Goal: Information Seeking & Learning: Learn about a topic

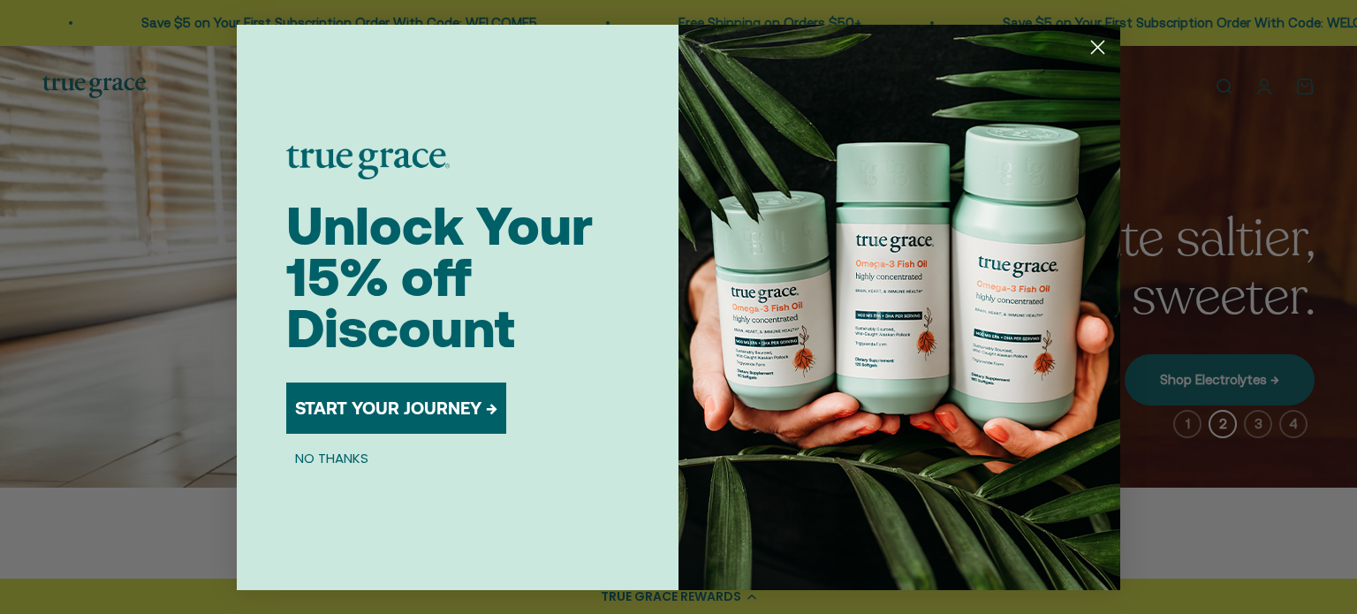
click at [334, 456] on button "NO THANKS" at bounding box center [331, 458] width 91 height 21
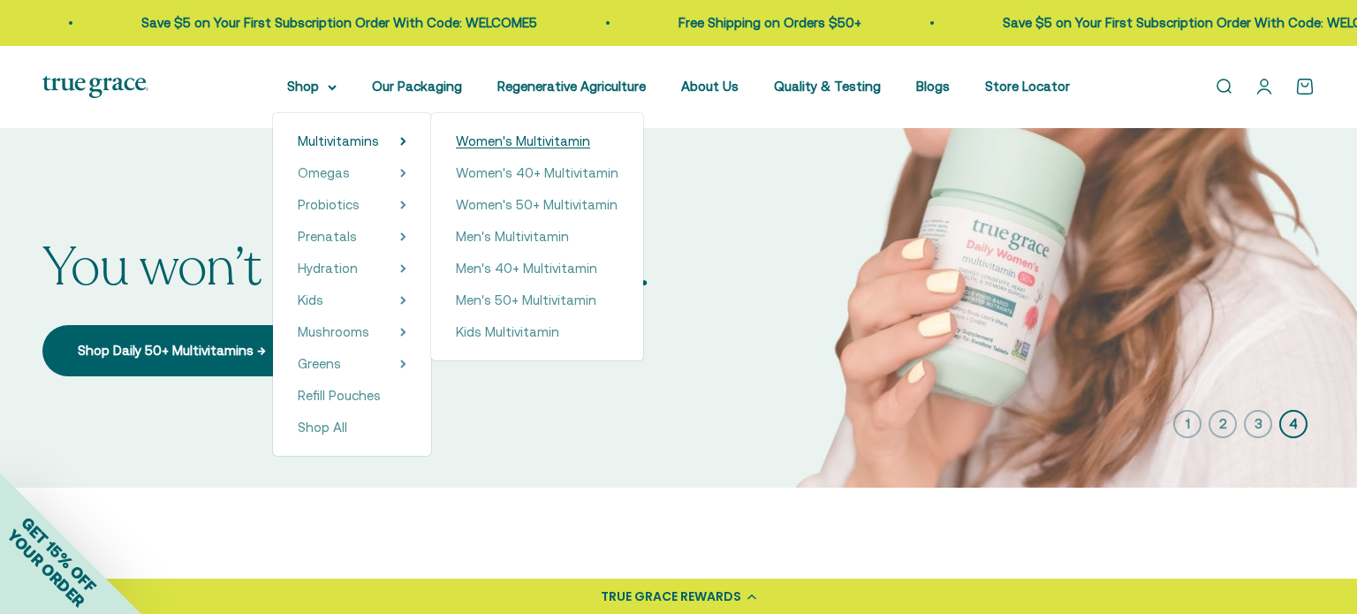
click at [513, 148] on span "Women's Multivitamin" at bounding box center [523, 141] width 134 height 21
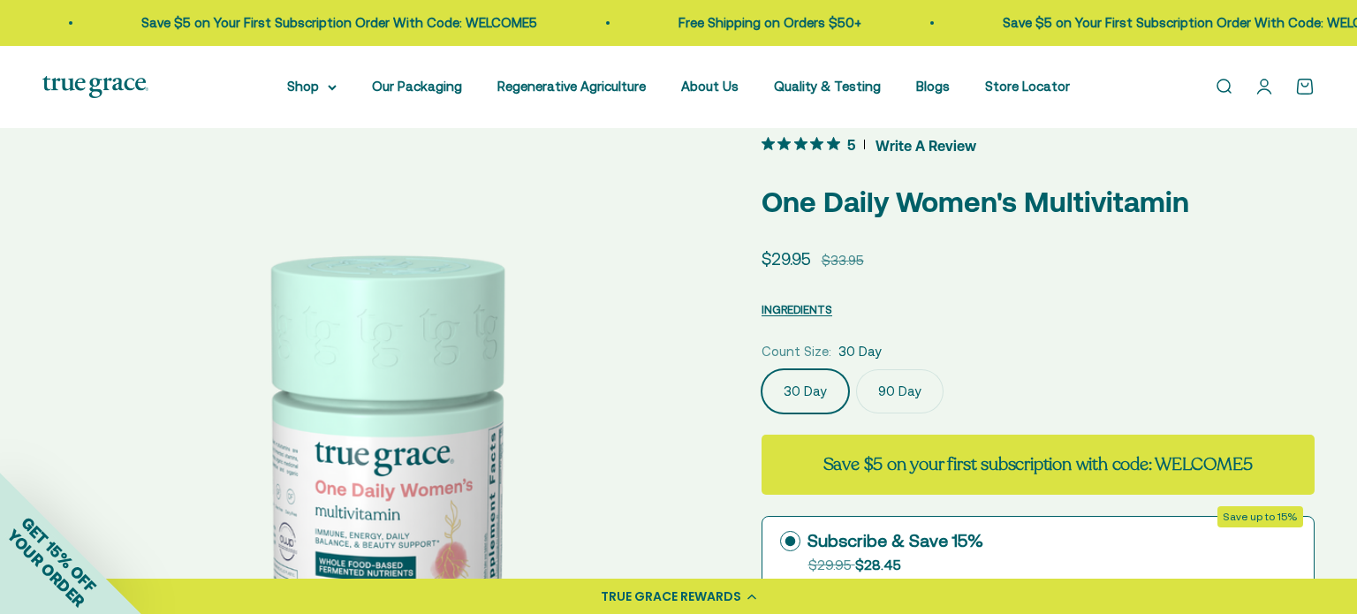
scroll to position [8, 0]
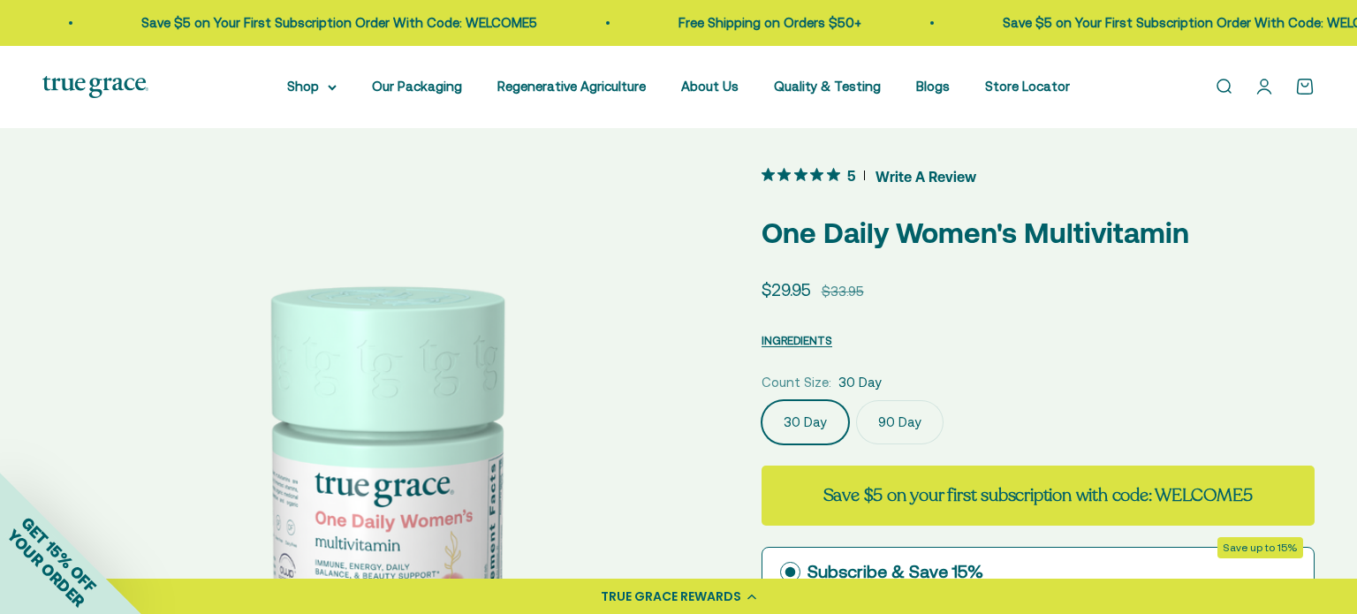
click at [904, 429] on label "90 Day" at bounding box center [899, 422] width 87 height 44
click at [762, 400] on input "90 Day" at bounding box center [761, 399] width 1 height 1
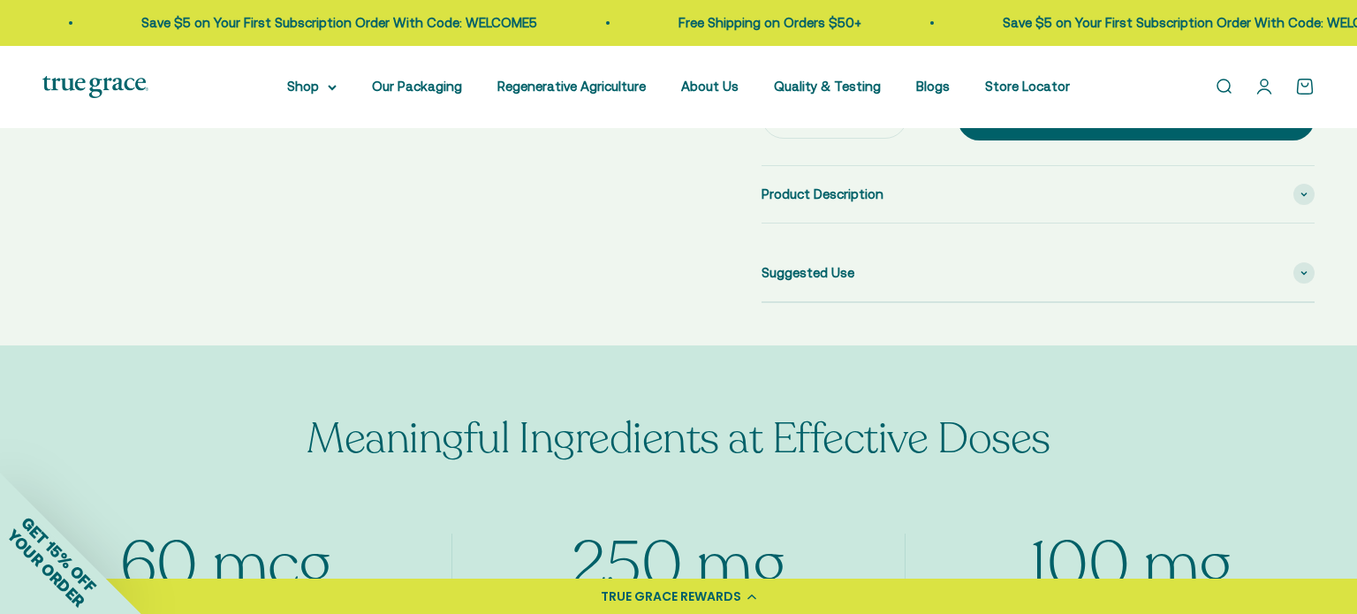
scroll to position [832, 0]
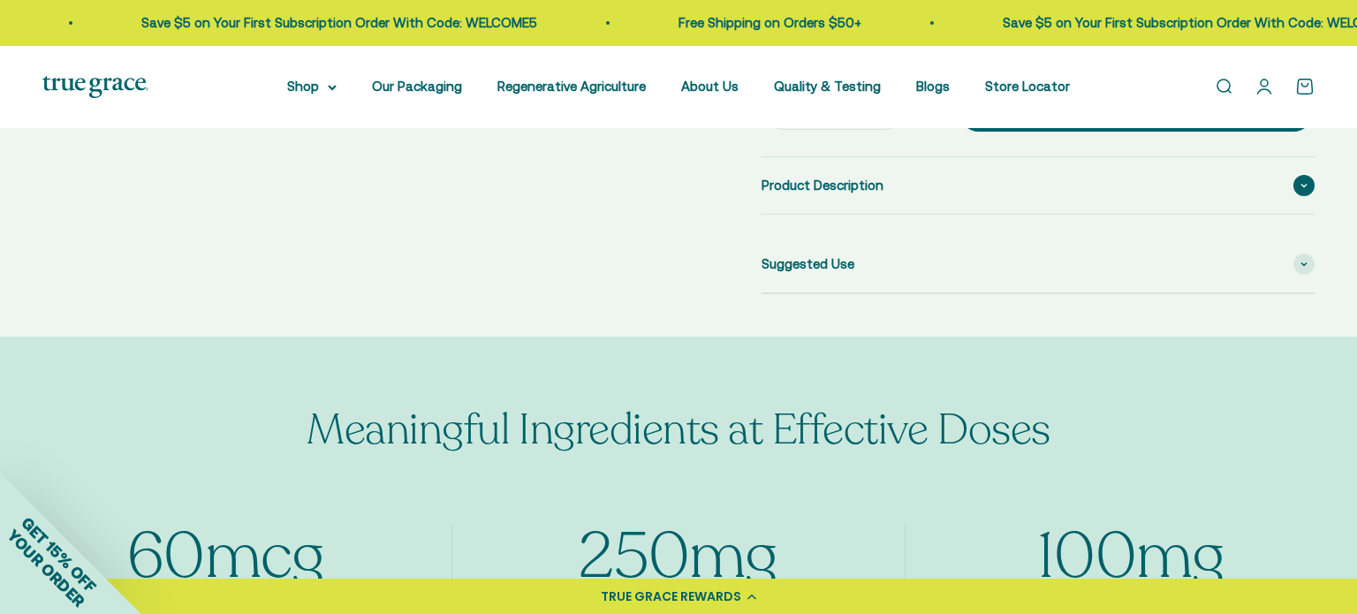
click at [825, 197] on div "Product Description" at bounding box center [1038, 185] width 553 height 57
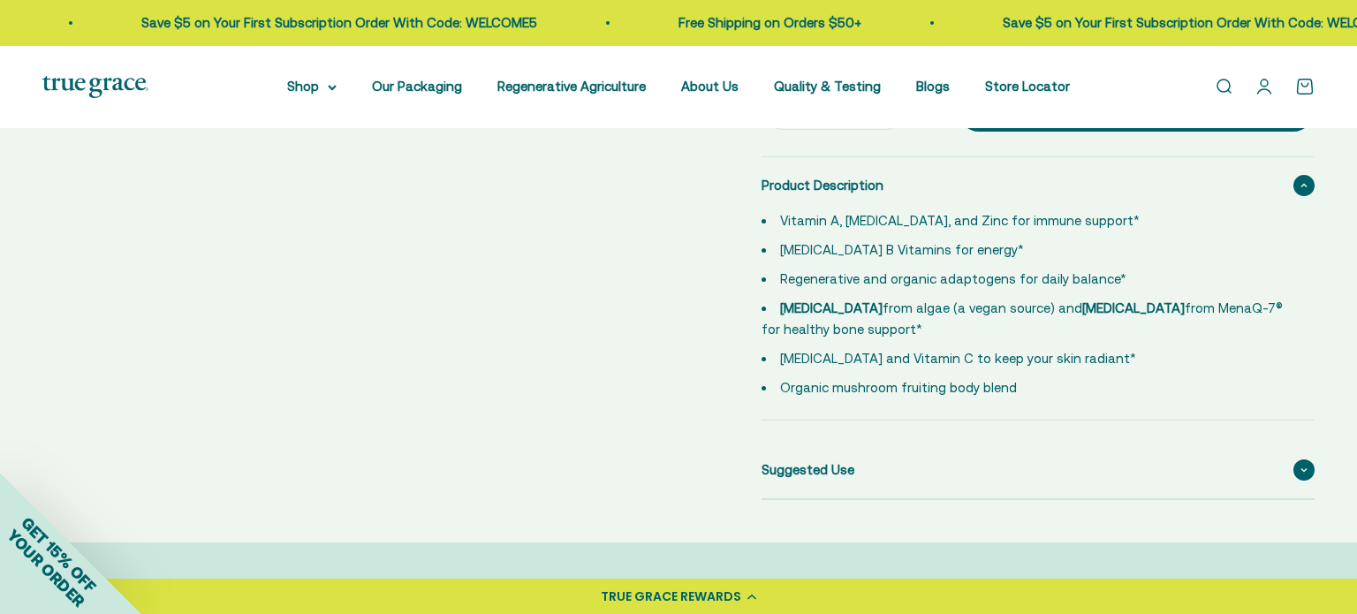
click at [1302, 474] on span at bounding box center [1304, 470] width 21 height 21
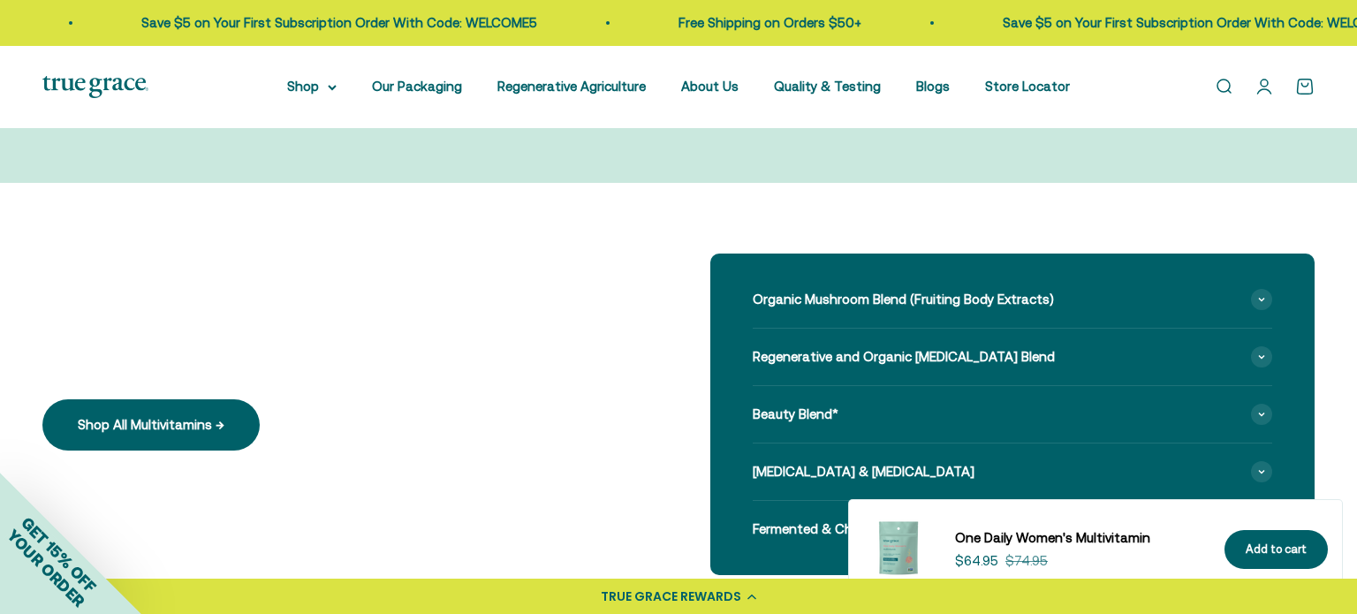
scroll to position [1723, 0]
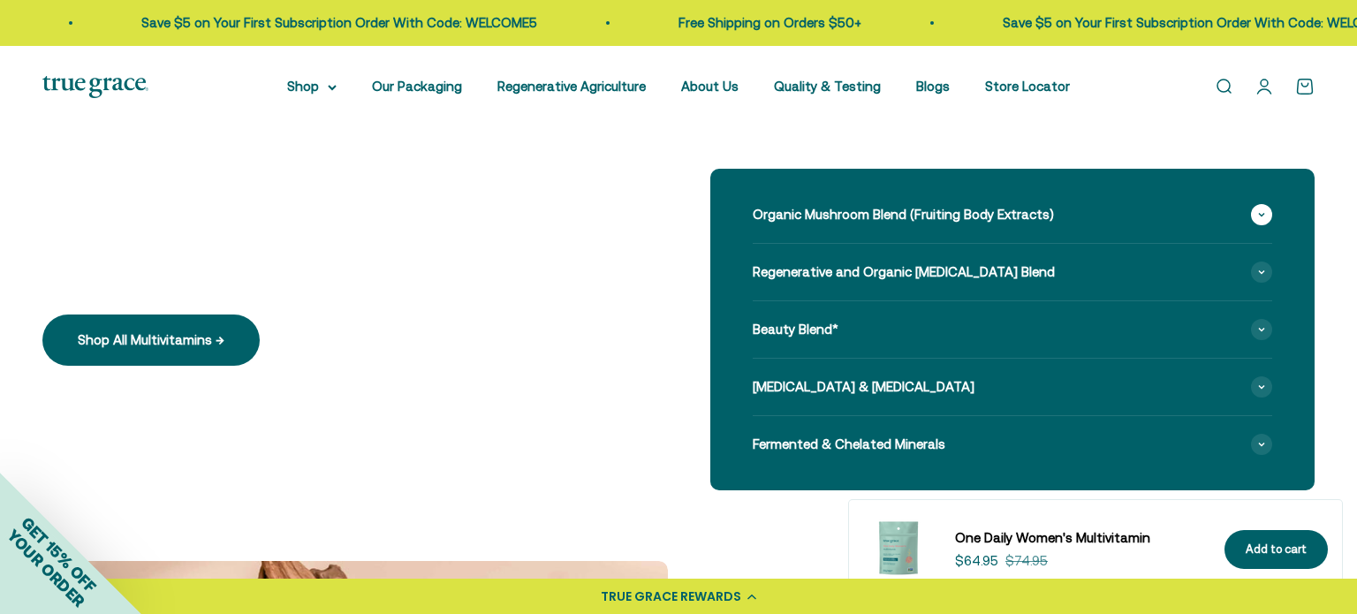
click at [1265, 214] on icon at bounding box center [1261, 215] width 5 height 3
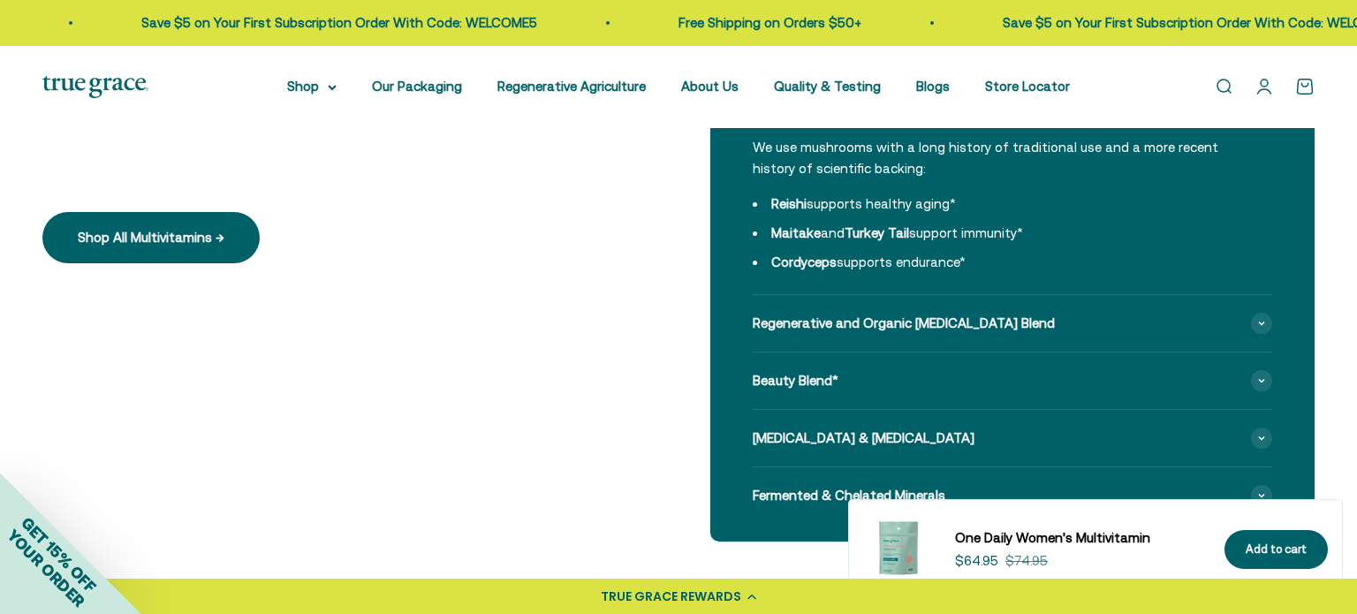
scroll to position [1859, 0]
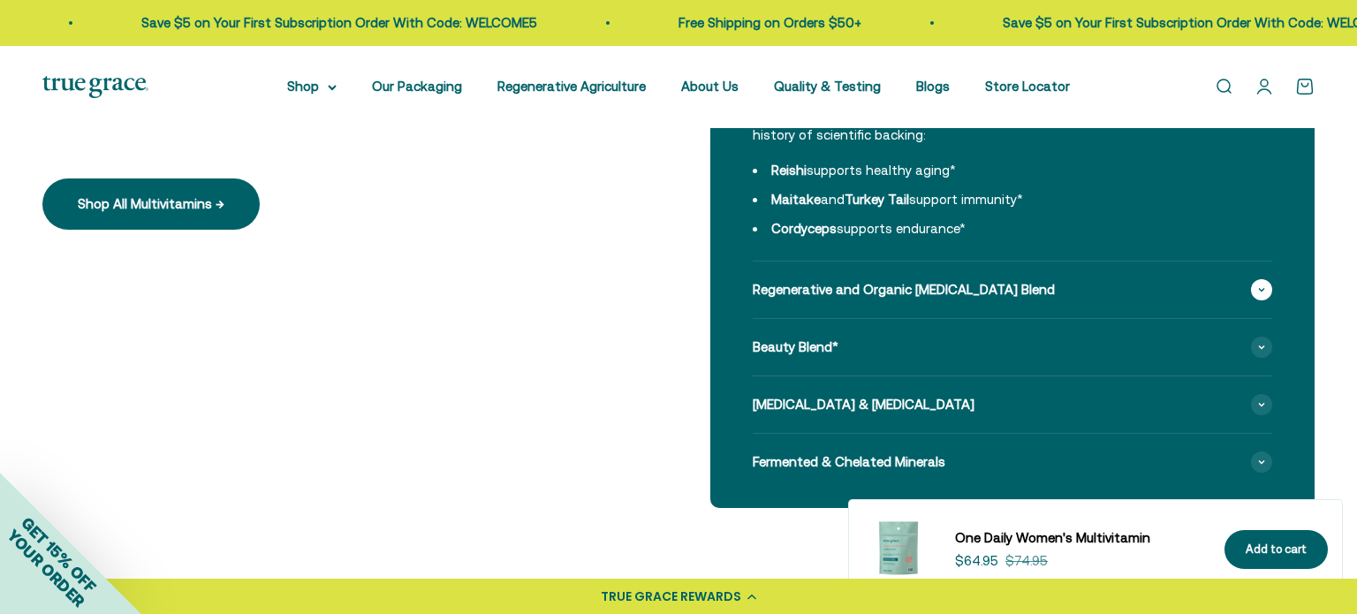
click at [1257, 291] on span at bounding box center [1261, 289] width 21 height 21
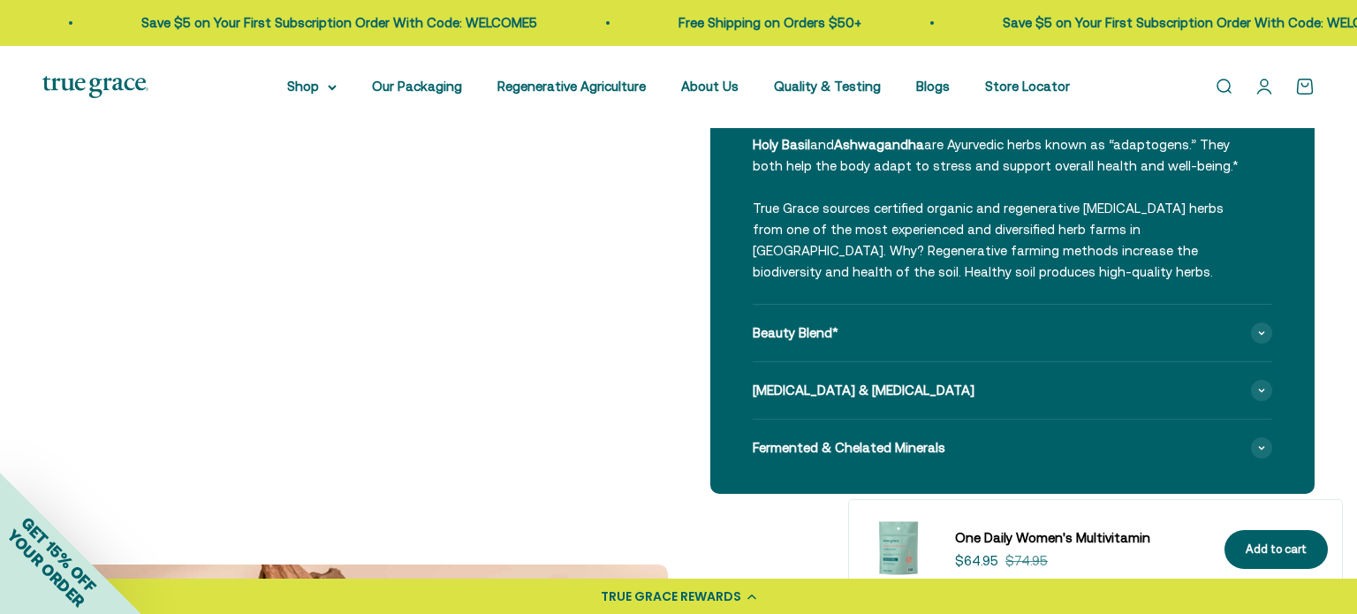
scroll to position [2071, 0]
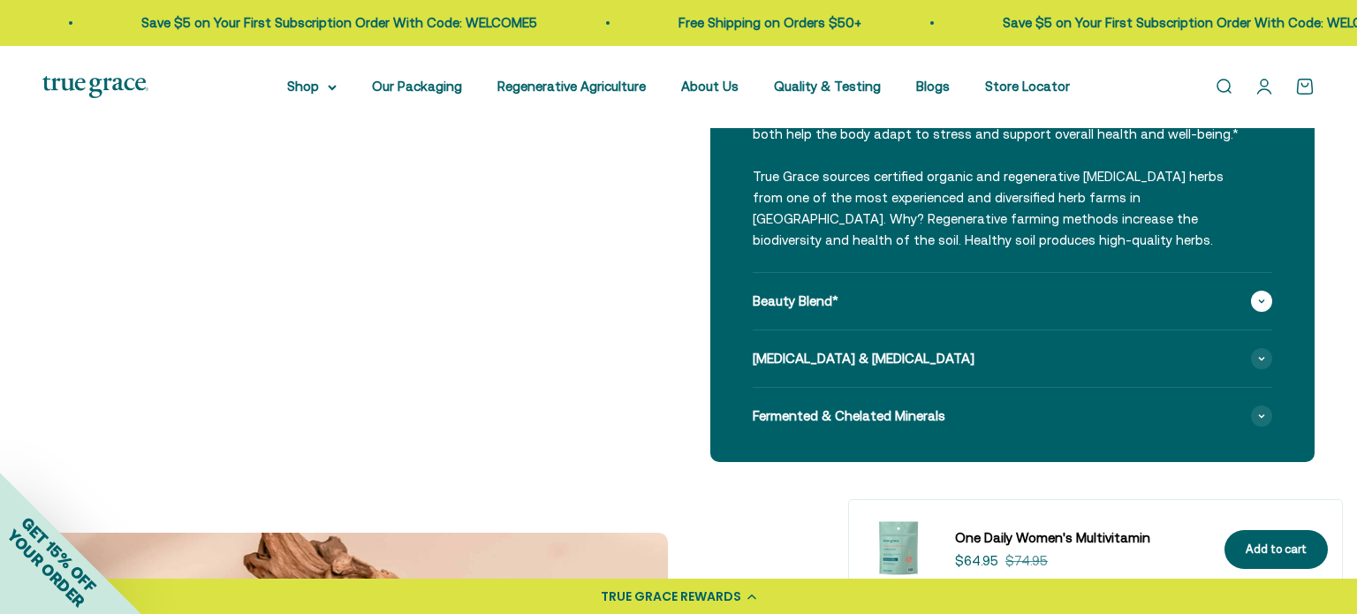
click at [1265, 307] on span at bounding box center [1261, 301] width 21 height 21
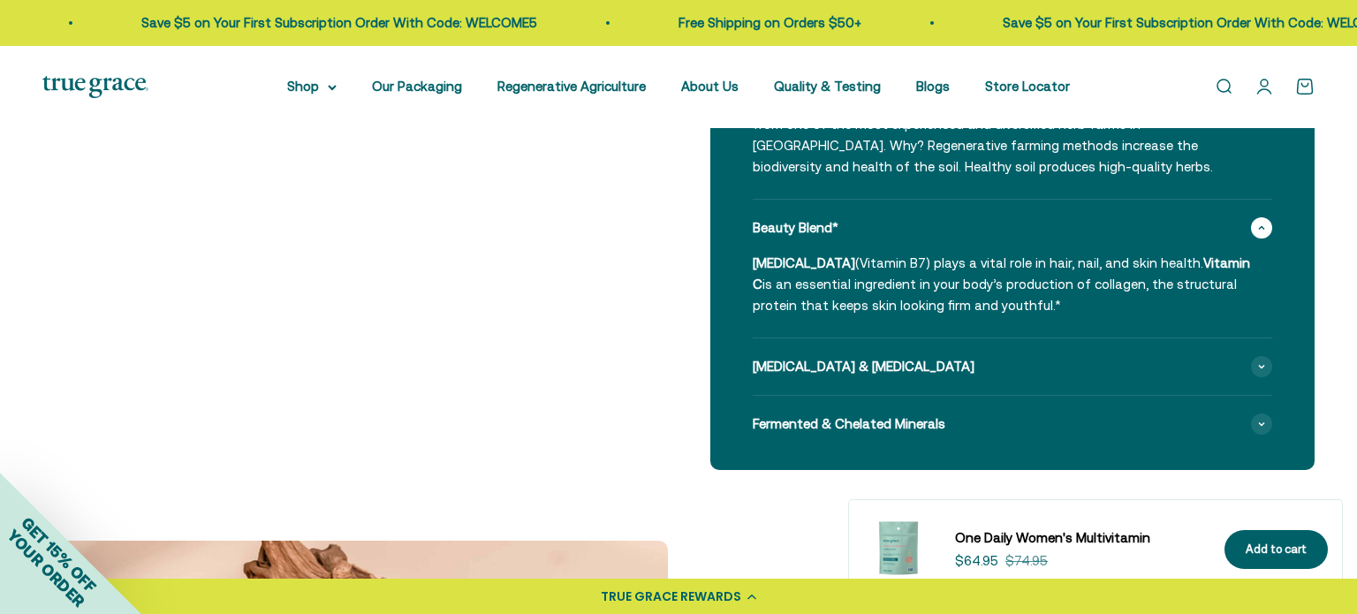
scroll to position [2163, 0]
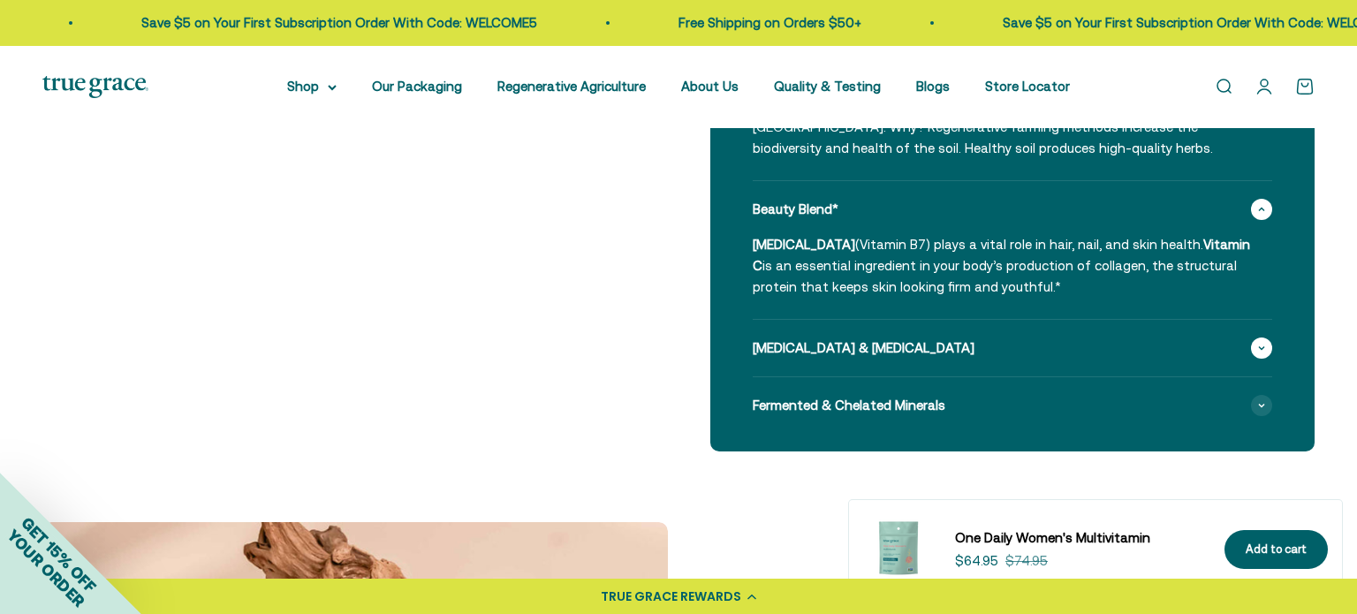
click at [1260, 347] on icon at bounding box center [1261, 348] width 5 height 3
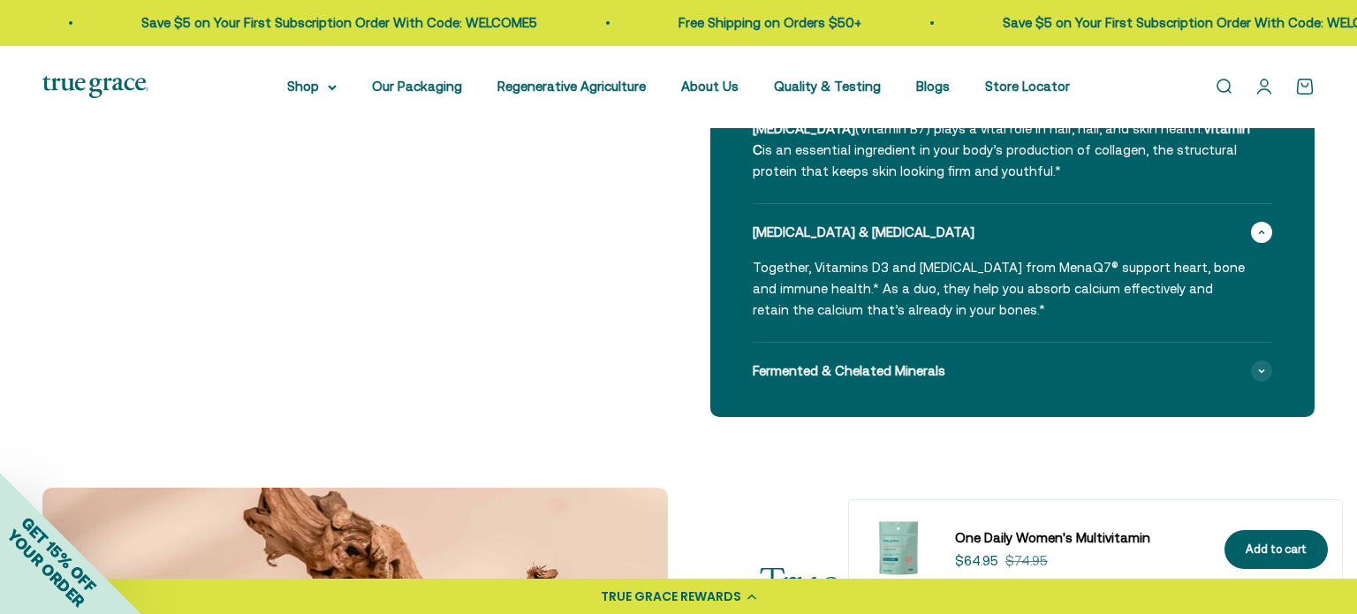
scroll to position [2278, 0]
click at [1271, 372] on span at bounding box center [1261, 371] width 21 height 21
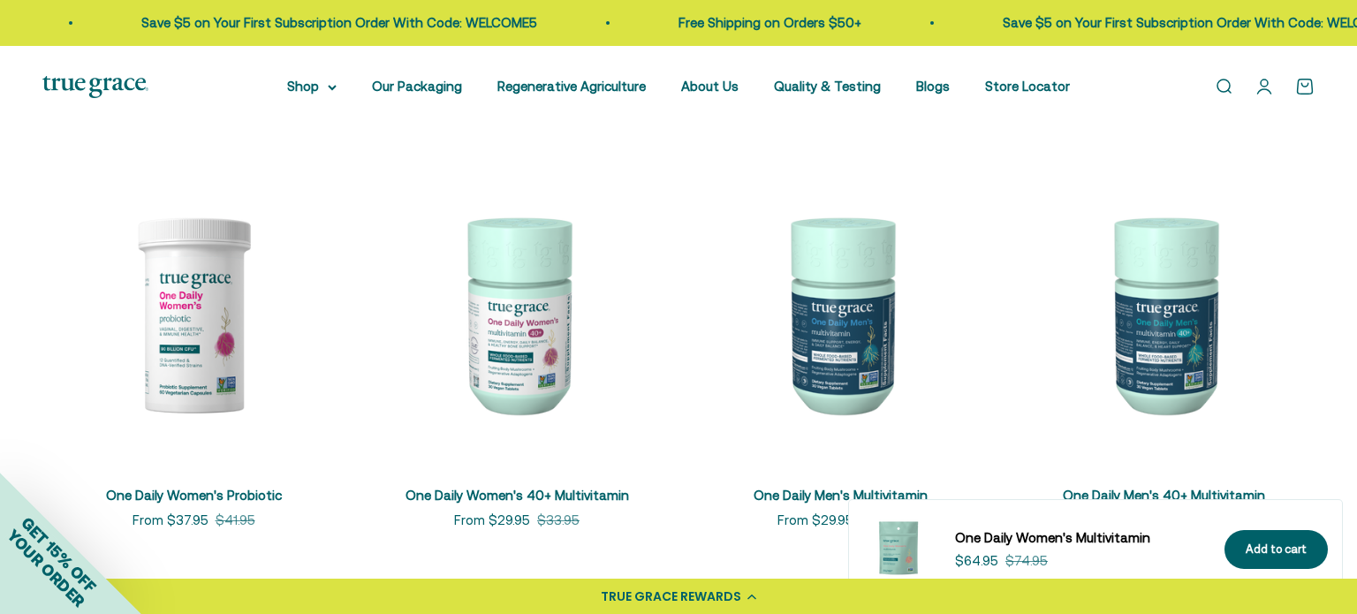
scroll to position [5868, 0]
click at [226, 345] on img at bounding box center [193, 314] width 302 height 302
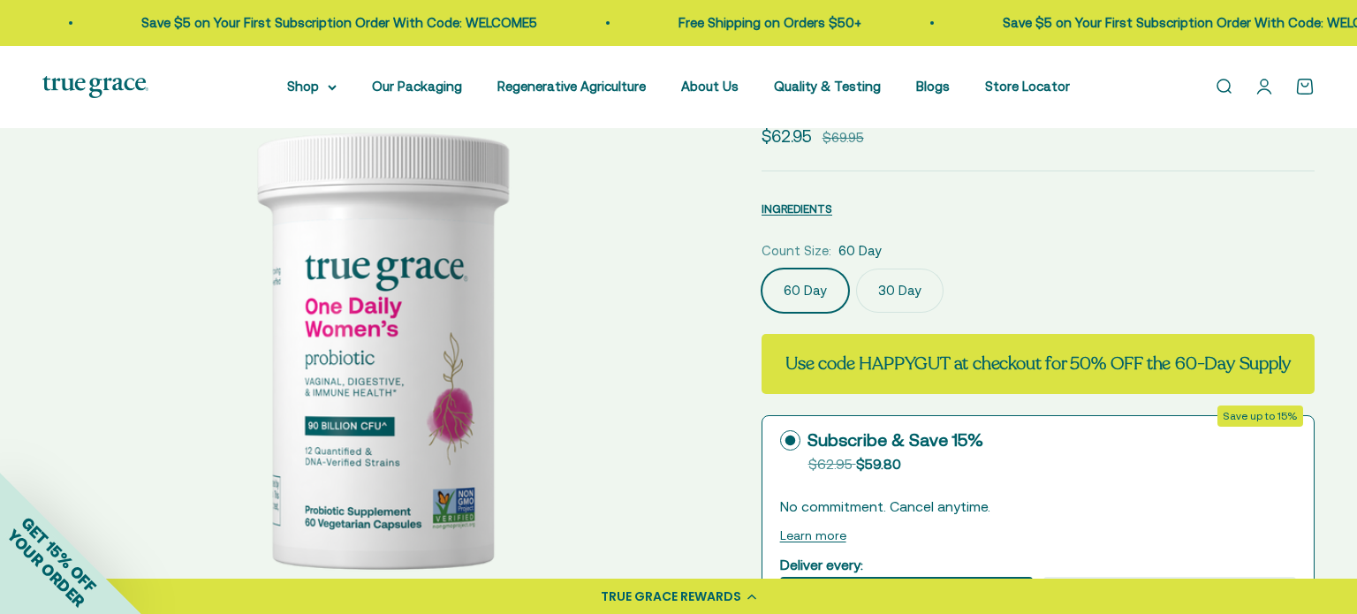
scroll to position [157, 0]
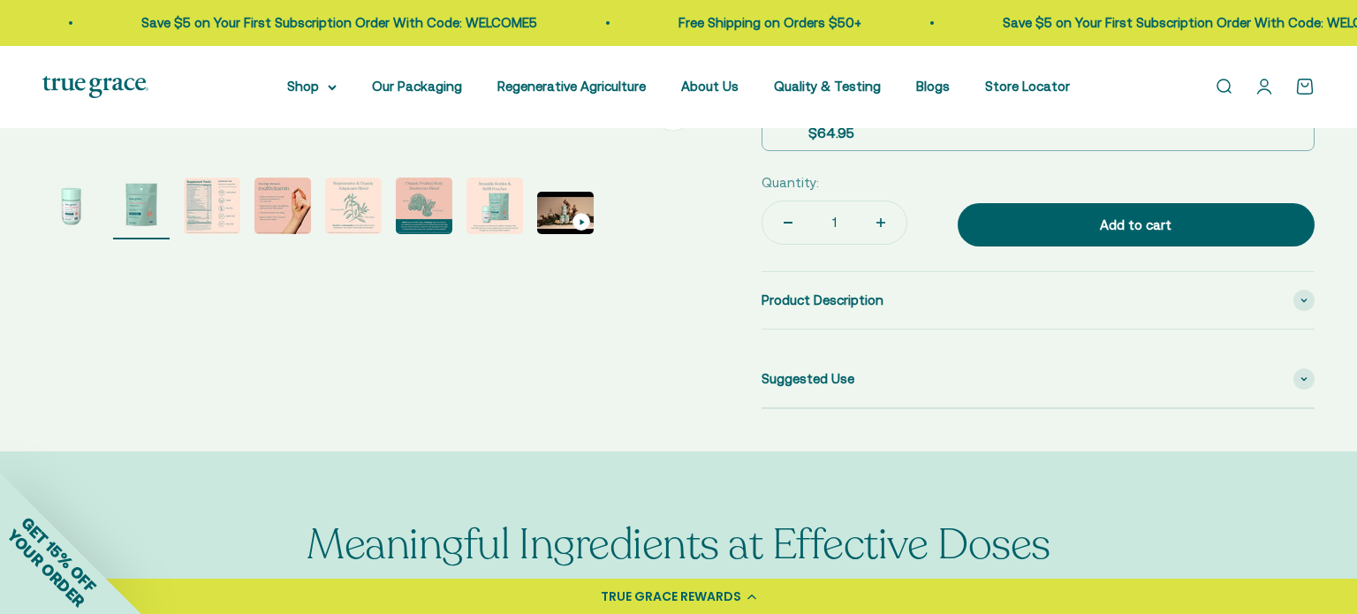
scroll to position [689, 0]
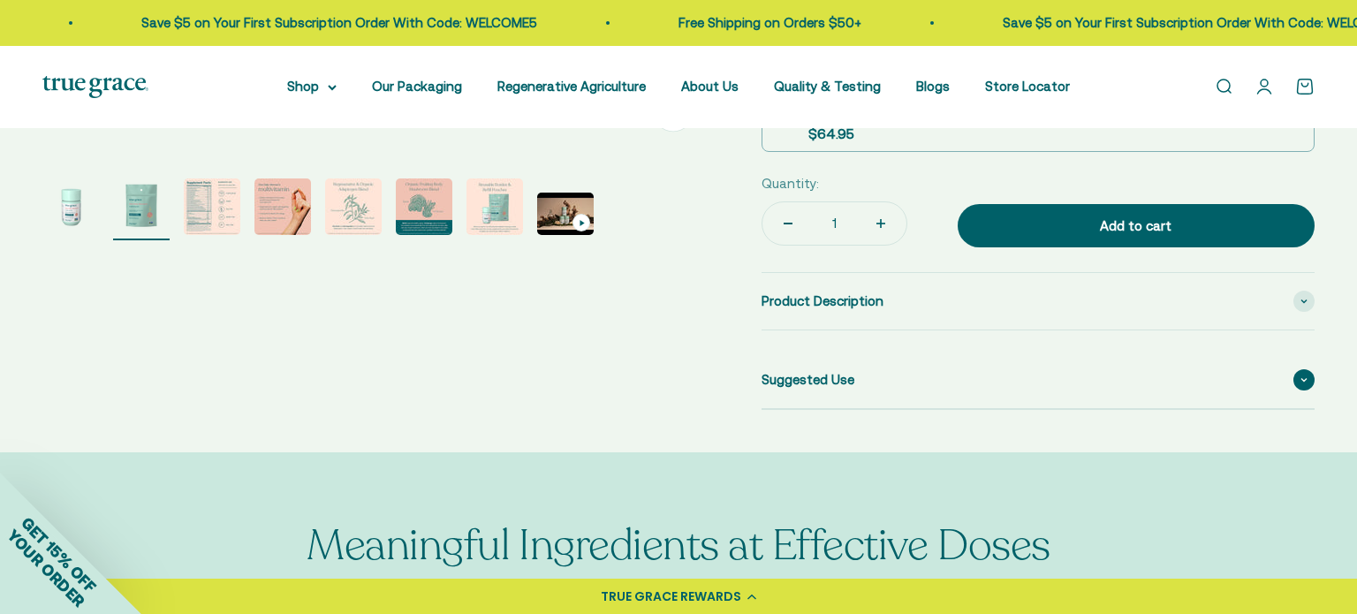
click at [1300, 384] on span at bounding box center [1304, 379] width 21 height 21
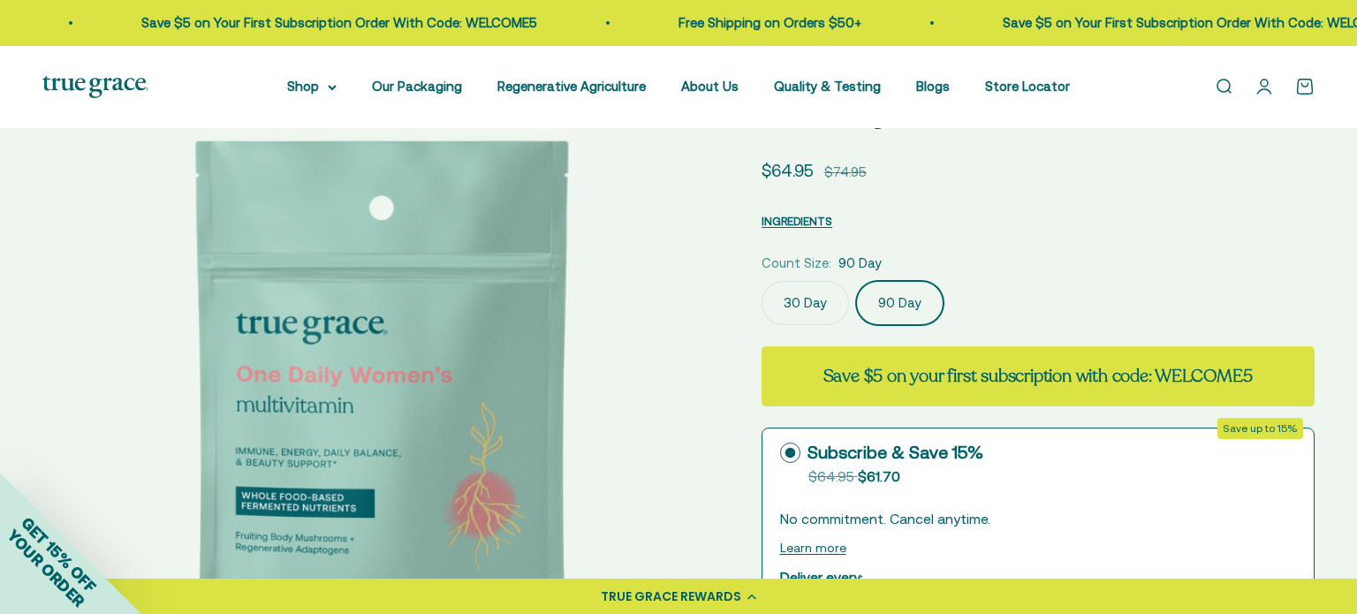
scroll to position [223, 0]
